Goal: Task Accomplishment & Management: Use online tool/utility

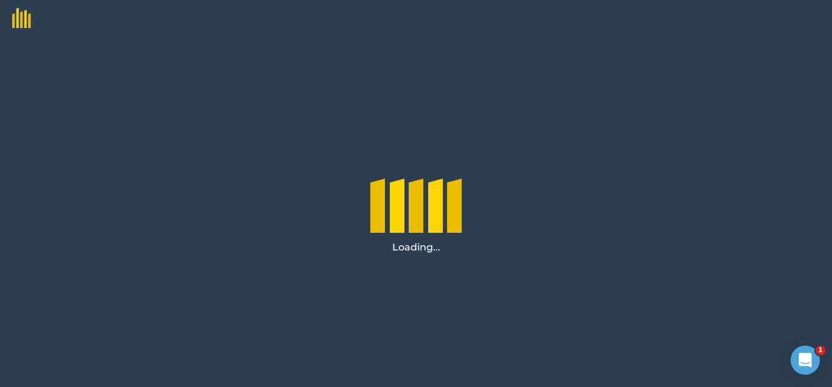
click at [513, 282] on div "Loading..." at bounding box center [416, 212] width 832 height 350
click at [397, 95] on div "Loading..." at bounding box center [416, 212] width 832 height 350
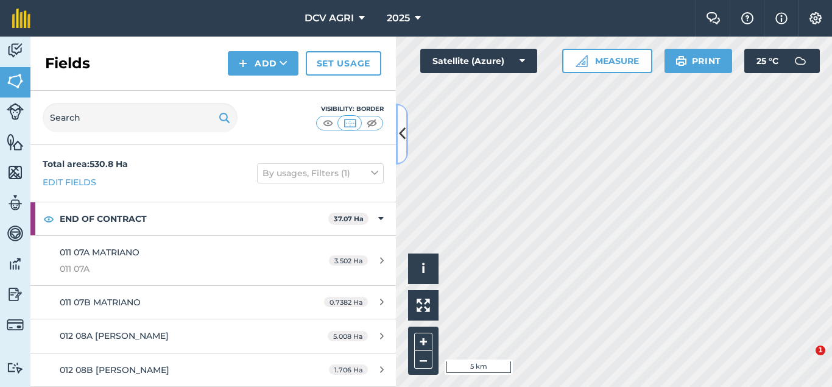
click at [406, 131] on button at bounding box center [402, 134] width 12 height 61
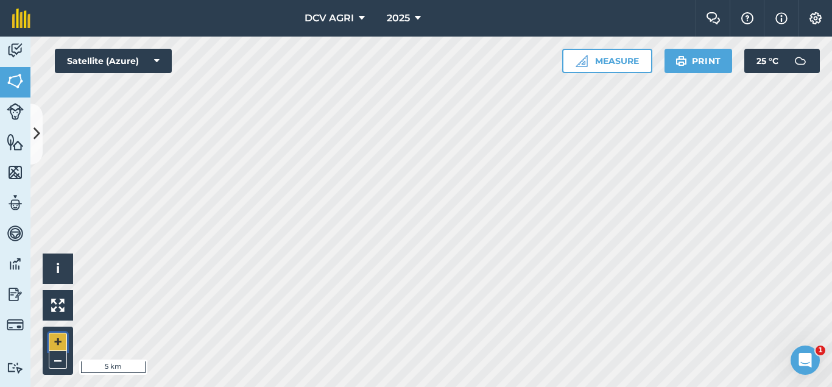
click at [52, 345] on button "+" at bounding box center [58, 342] width 18 height 18
click at [58, 339] on button "+" at bounding box center [58, 342] width 18 height 18
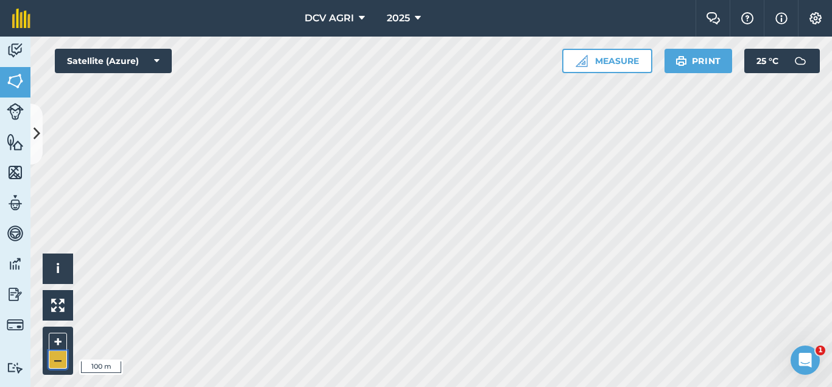
click at [52, 360] on button "–" at bounding box center [58, 360] width 18 height 18
click at [57, 339] on button "+" at bounding box center [58, 342] width 18 height 18
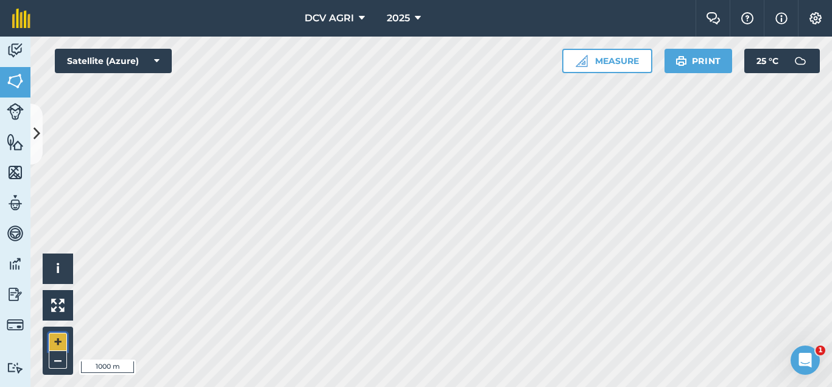
click at [57, 339] on button "+" at bounding box center [58, 342] width 18 height 18
click at [57, 335] on button "+" at bounding box center [58, 342] width 18 height 18
click at [62, 355] on button "–" at bounding box center [58, 360] width 18 height 18
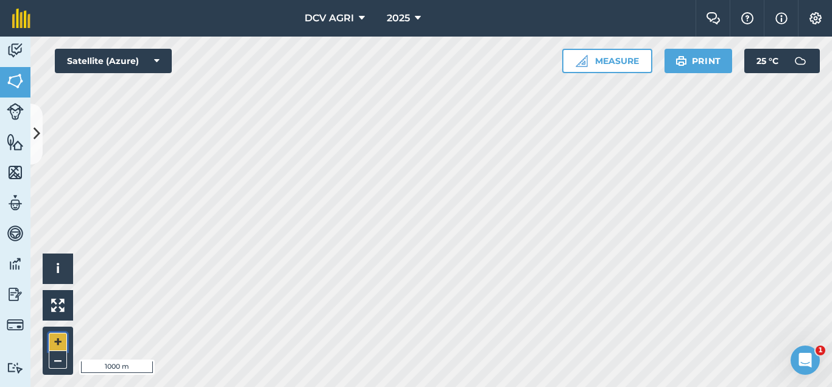
click at [62, 342] on button "+" at bounding box center [58, 342] width 18 height 18
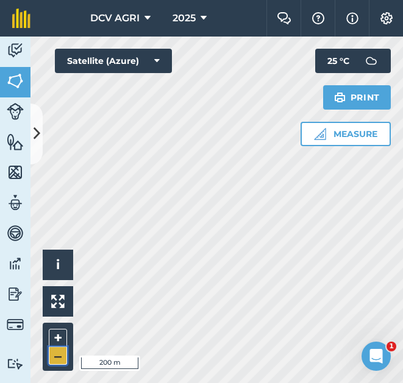
click at [59, 357] on button "–" at bounding box center [58, 356] width 18 height 18
click at [58, 339] on button "+" at bounding box center [58, 338] width 18 height 18
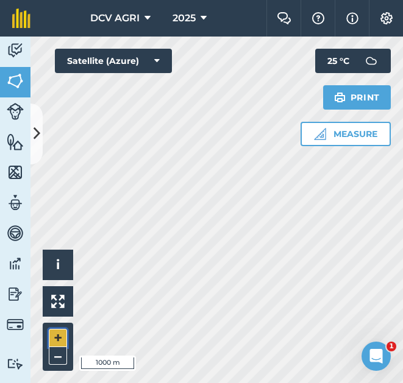
click at [58, 339] on button "+" at bounding box center [58, 338] width 18 height 18
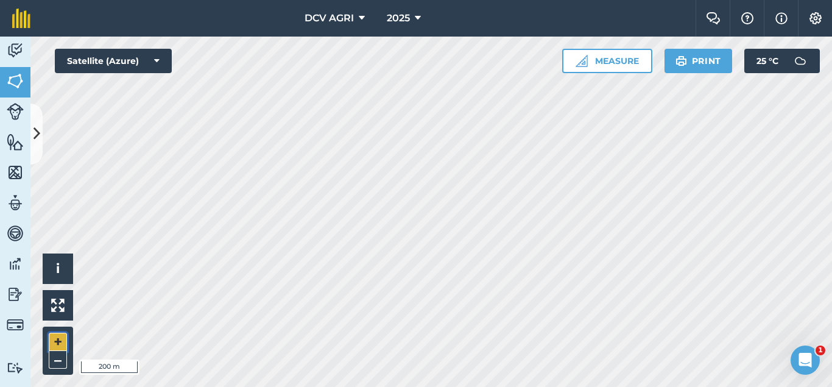
click at [63, 339] on button "+" at bounding box center [58, 342] width 18 height 18
